Goal: Transaction & Acquisition: Subscribe to service/newsletter

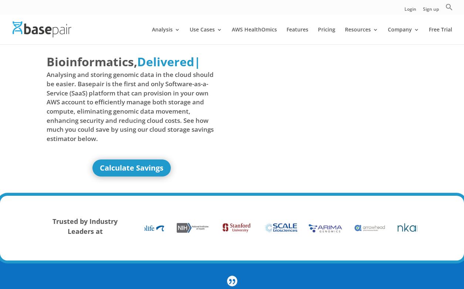
scroll to position [0, 0]
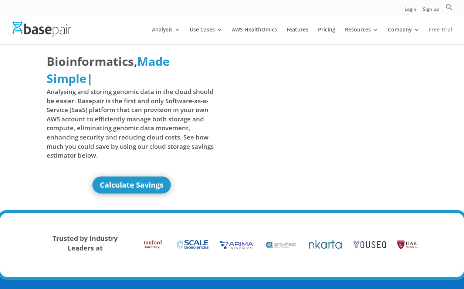
click at [441, 27] on link "Free Trial" at bounding box center [440, 35] width 23 height 17
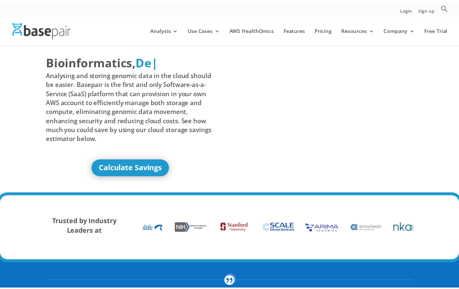
scroll to position [0, 0]
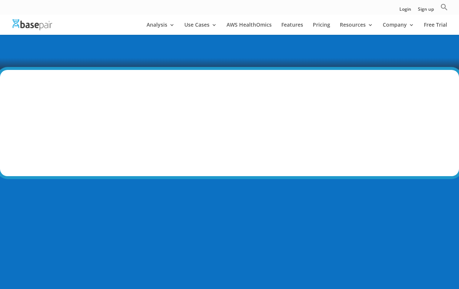
scroll to position [383, 0]
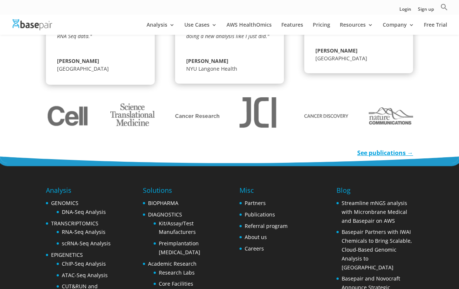
scroll to position [1683, 0]
